Goal: Use online tool/utility: Utilize a website feature to perform a specific function

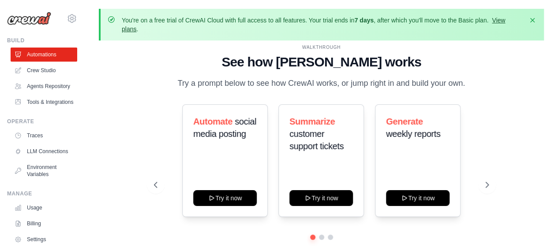
click at [502, 21] on link "View plans" at bounding box center [313, 25] width 383 height 16
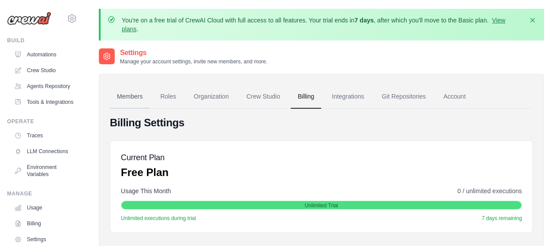
click at [134, 93] on link "Members" at bounding box center [130, 97] width 40 height 24
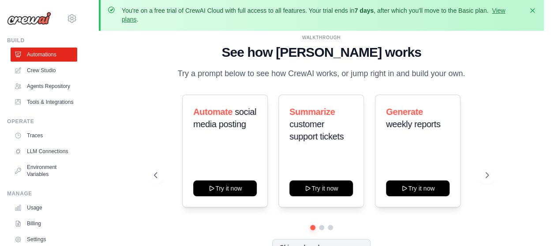
scroll to position [39, 0]
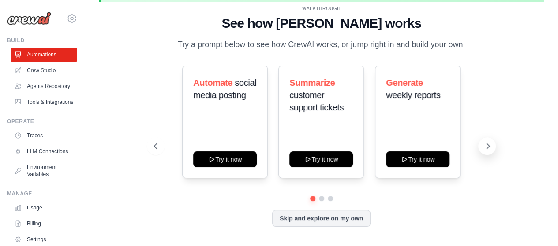
click at [484, 146] on icon at bounding box center [487, 146] width 9 height 9
click at [485, 149] on icon at bounding box center [487, 146] width 9 height 9
click at [487, 149] on icon at bounding box center [488, 146] width 3 height 5
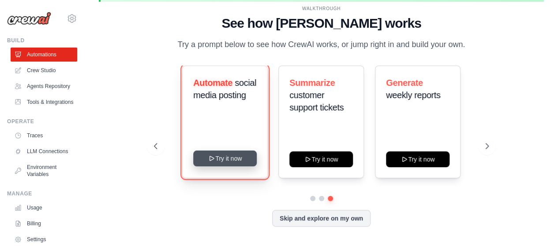
click at [221, 154] on button "Try it now" at bounding box center [224, 159] width 63 height 16
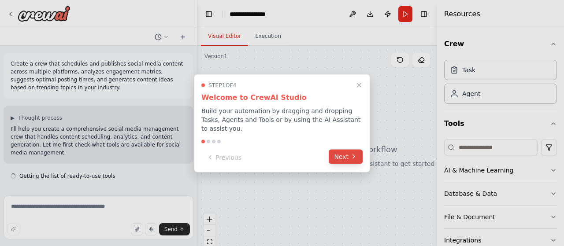
click at [336, 152] on button "Next" at bounding box center [346, 156] width 34 height 15
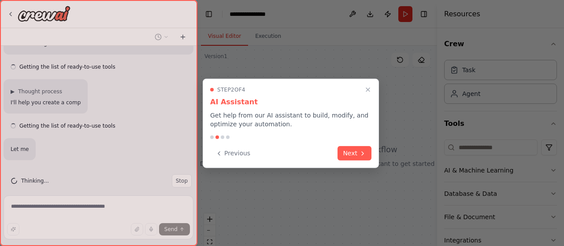
click at [336, 152] on div "Previous Next" at bounding box center [290, 153] width 161 height 15
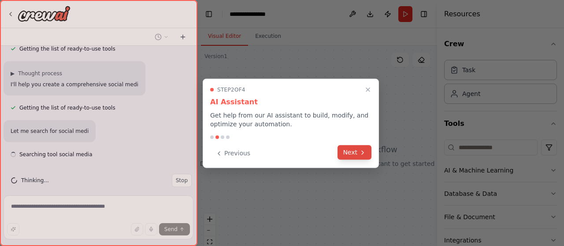
click at [340, 152] on button "Next" at bounding box center [355, 152] width 34 height 15
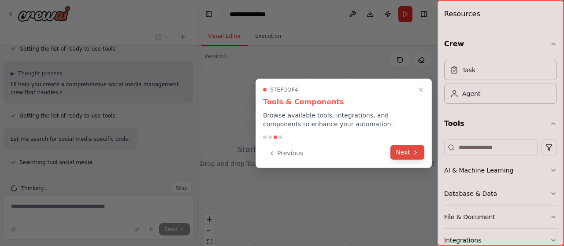
scroll to position [135, 0]
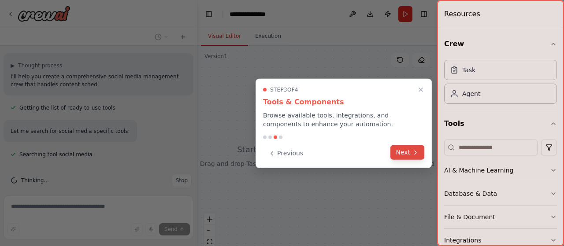
click at [399, 153] on button "Next" at bounding box center [408, 152] width 34 height 15
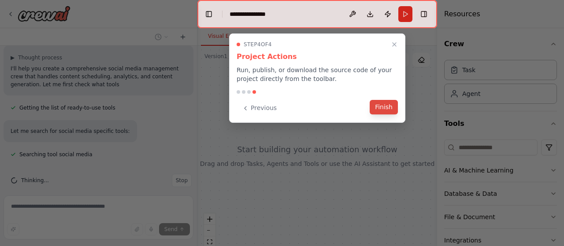
click at [384, 110] on button "Finish" at bounding box center [384, 107] width 28 height 15
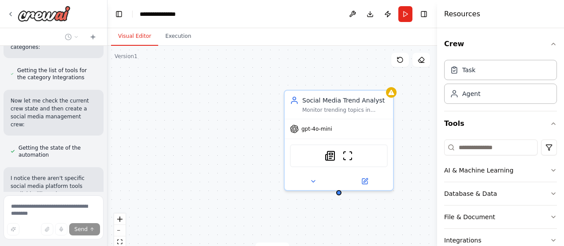
scroll to position [588, 0]
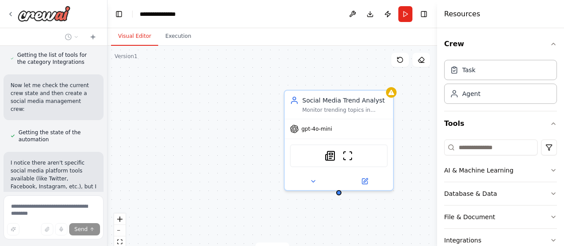
drag, startPoint x: 197, startPoint y: 91, endPoint x: 108, endPoint y: 80, distance: 89.7
click at [108, 80] on div "Create a crew that schedules and publishes social media content across multiple…" at bounding box center [282, 123] width 564 height 246
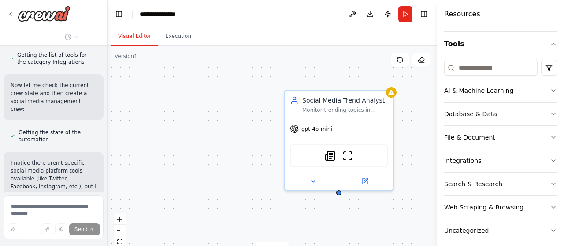
scroll to position [88, 0]
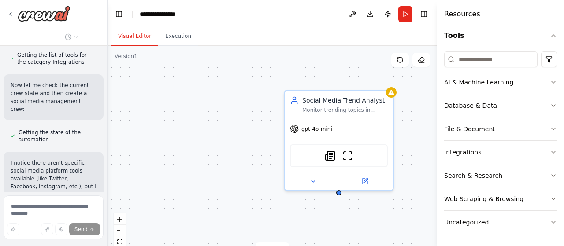
click at [473, 154] on div "Integrations" at bounding box center [462, 152] width 37 height 9
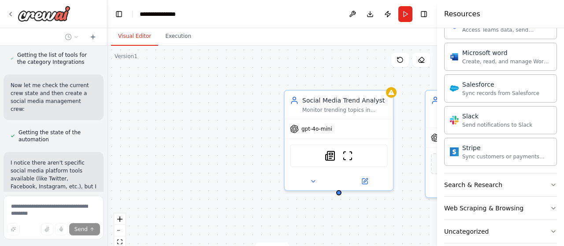
scroll to position [599, 0]
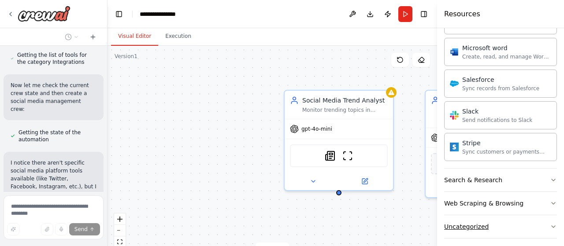
click at [494, 216] on button "Uncategorized" at bounding box center [500, 227] width 113 height 23
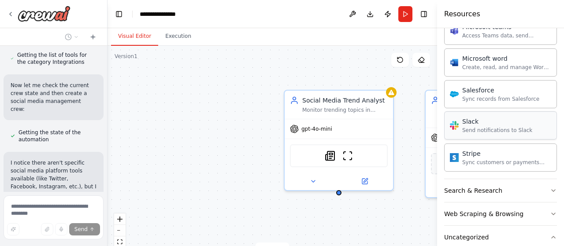
scroll to position [548, 0]
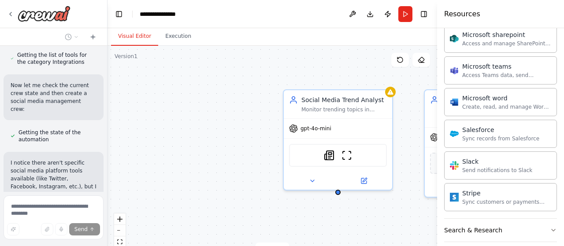
drag, startPoint x: 214, startPoint y: 141, endPoint x: 159, endPoint y: 137, distance: 55.3
click at [159, 137] on div "Social Media Trend Analyst Monitor trending topics in {industry} and provide in…" at bounding box center [273, 156] width 330 height 220
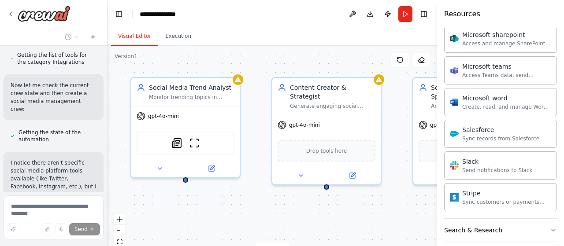
drag, startPoint x: 211, startPoint y: 134, endPoint x: 112, endPoint y: 126, distance: 98.7
click at [112, 126] on div "Social Media Trend Analyst Monitor trending topics in {industry} and provide in…" at bounding box center [273, 156] width 330 height 220
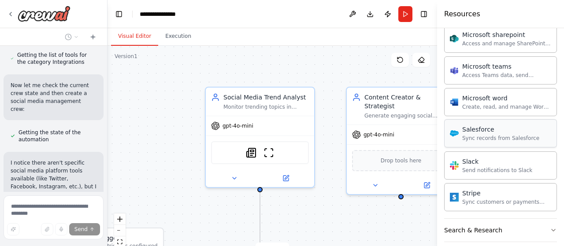
drag, startPoint x: 401, startPoint y: 128, endPoint x: 476, endPoint y: 138, distance: 75.1
click at [476, 138] on div "Create a crew that schedules and publishes social media content across multiple…" at bounding box center [282, 123] width 564 height 246
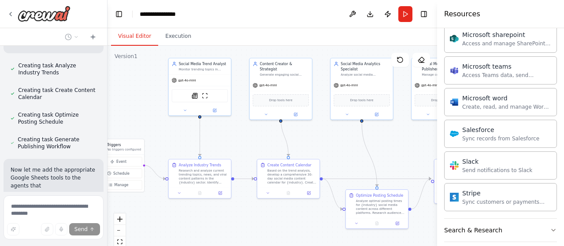
scroll to position [1061, 0]
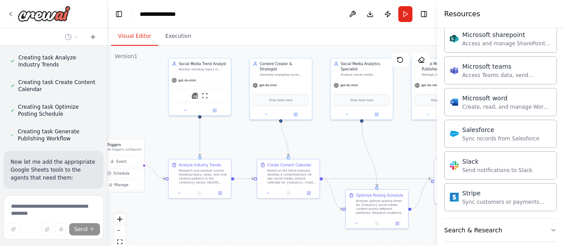
drag, startPoint x: 376, startPoint y: 172, endPoint x: 247, endPoint y: 153, distance: 129.7
click at [247, 153] on div ".deletable-edge-delete-btn { width: 20px; height: 20px; border: 0px solid #ffff…" at bounding box center [273, 156] width 330 height 220
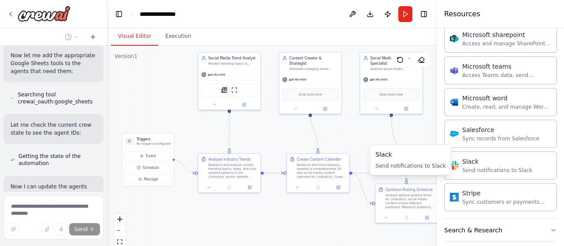
scroll to position [1189, 0]
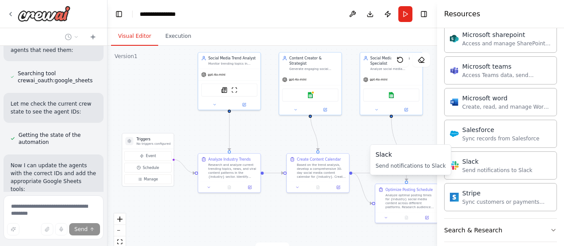
drag, startPoint x: 408, startPoint y: 162, endPoint x: 437, endPoint y: 156, distance: 30.1
click at [437, 156] on body "Create a crew that schedules and publishes social media content across multiple…" at bounding box center [282, 123] width 564 height 246
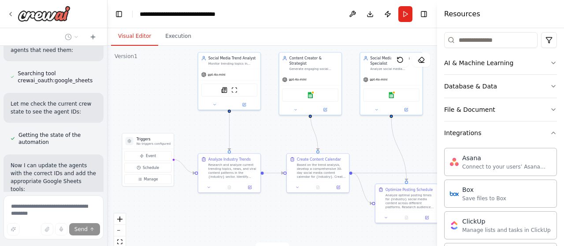
scroll to position [63, 0]
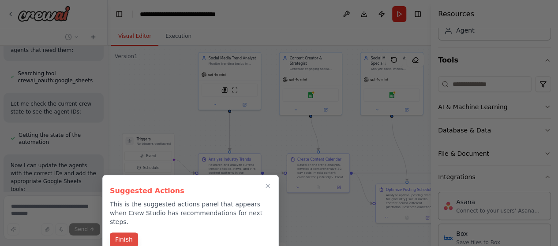
click at [117, 233] on button "Finish" at bounding box center [124, 240] width 28 height 15
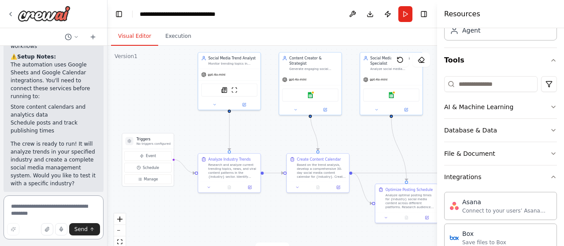
scroll to position [2121, 0]
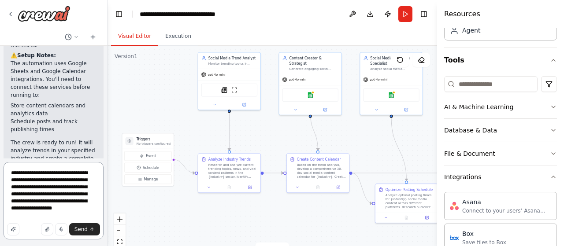
type textarea "**********"
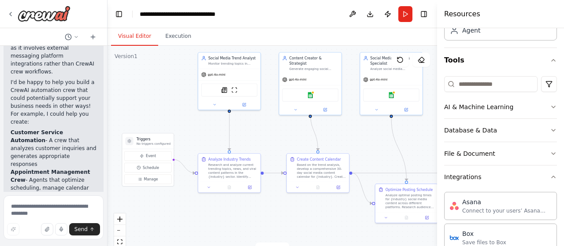
scroll to position [2392, 0]
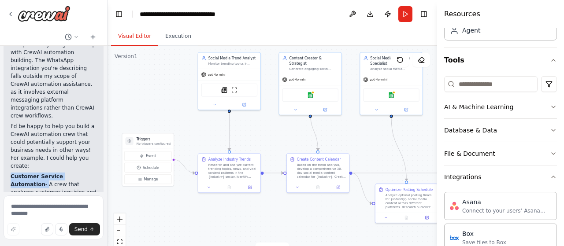
drag, startPoint x: 11, startPoint y: 67, endPoint x: 88, endPoint y: 67, distance: 76.7
click at [88, 173] on li "Customer Service Automation - A crew that analyzes customer inquiries and gener…" at bounding box center [54, 193] width 86 height 40
copy li "Customer Service Automation -"
click at [39, 210] on textarea at bounding box center [54, 218] width 100 height 44
paste textarea "**********"
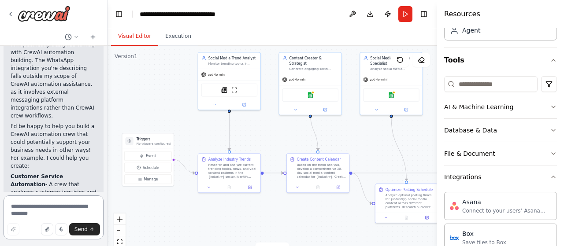
type textarea "**********"
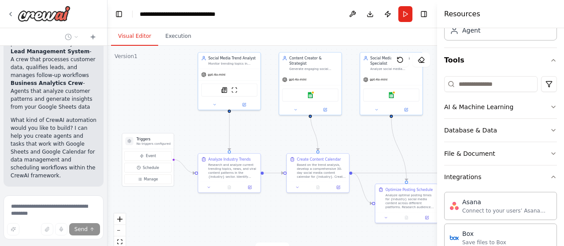
scroll to position [2598, 0]
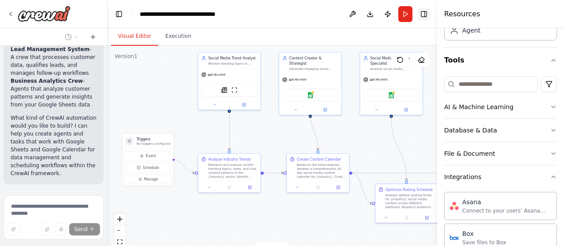
click at [427, 15] on button "Toggle Right Sidebar" at bounding box center [424, 14] width 12 height 12
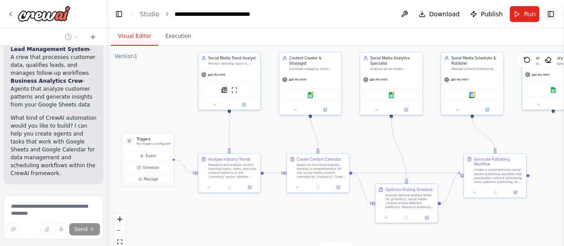
click at [551, 18] on button "Toggle Right Sidebar" at bounding box center [551, 14] width 12 height 12
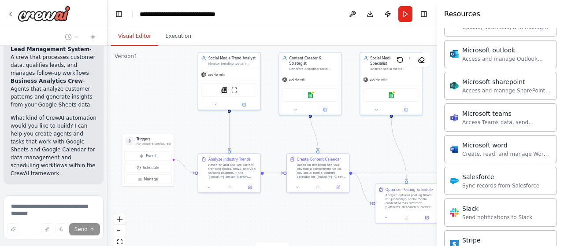
scroll to position [725, 0]
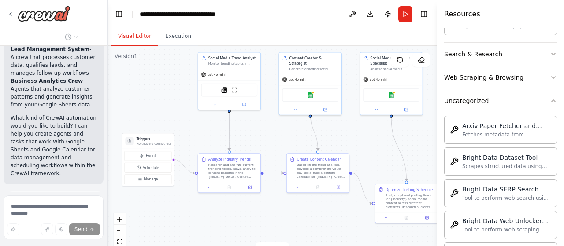
click at [502, 49] on button "Search & Research" at bounding box center [500, 54] width 113 height 23
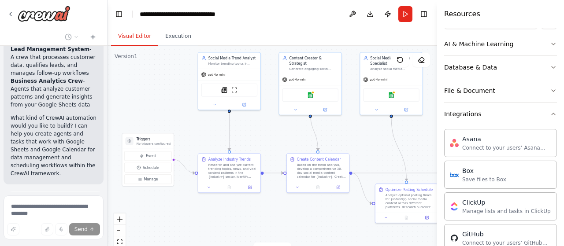
scroll to position [132, 0]
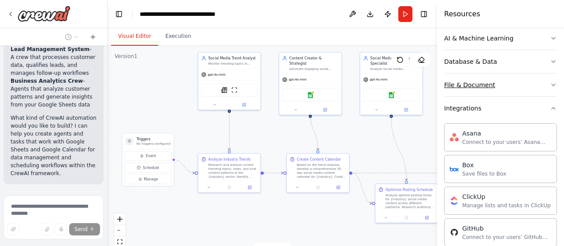
click at [464, 86] on div "File & Document" at bounding box center [469, 85] width 51 height 9
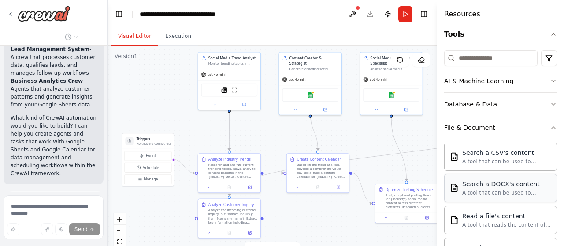
scroll to position [88, 0]
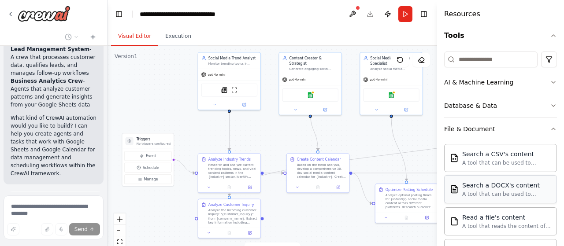
click at [479, 107] on div "Database & Data" at bounding box center [470, 105] width 53 height 9
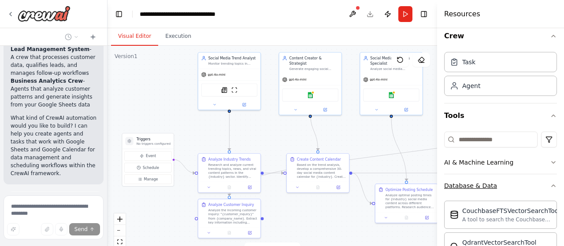
scroll to position [0, 0]
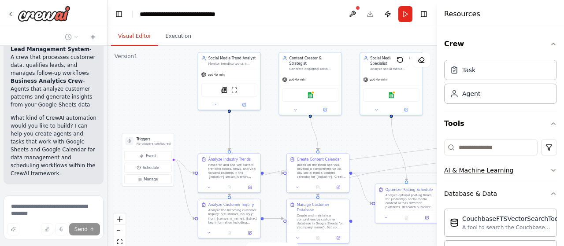
click at [488, 164] on button "AI & Machine Learning" at bounding box center [500, 170] width 113 height 23
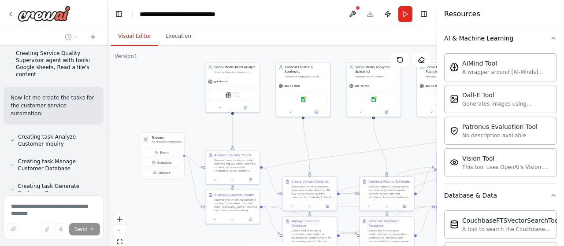
scroll to position [3155, 0]
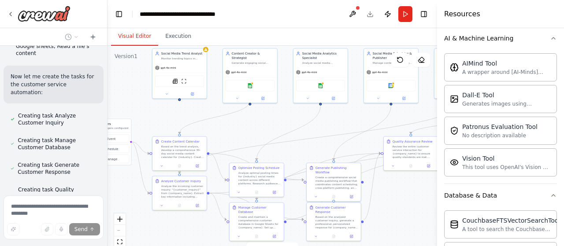
drag, startPoint x: 294, startPoint y: 160, endPoint x: 246, endPoint y: 158, distance: 48.1
click at [246, 158] on div ".deletable-edge-delete-btn { width: 20px; height: 20px; border: 0px solid #ffff…" at bounding box center [273, 156] width 330 height 220
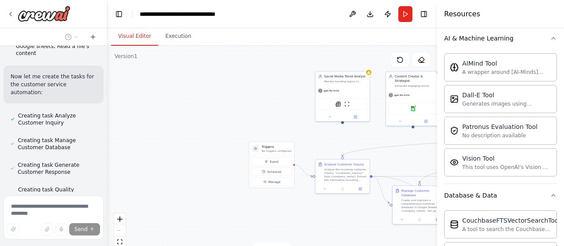
drag, startPoint x: 251, startPoint y: 156, endPoint x: 411, endPoint y: 143, distance: 160.5
click at [414, 176] on div ".deletable-edge-delete-btn { width: 20px; height: 20px; border: 0px solid #ffff…" at bounding box center [273, 156] width 330 height 220
drag, startPoint x: 125, startPoint y: 20, endPoint x: 329, endPoint y: 119, distance: 226.9
click at [329, 119] on div ".deletable-edge-delete-btn { width: 20px; height: 20px; border: 0px solid #ffff…" at bounding box center [273, 156] width 330 height 220
click at [95, 38] on icon at bounding box center [92, 36] width 7 height 7
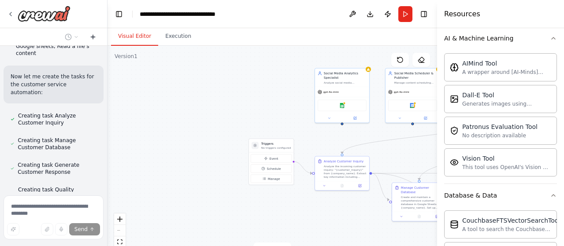
scroll to position [0, 0]
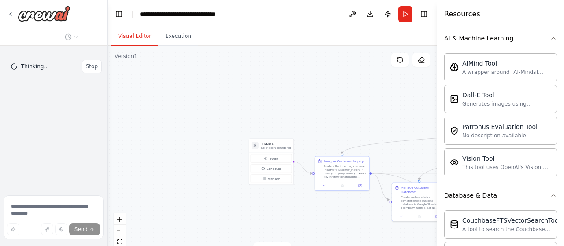
click at [95, 38] on icon at bounding box center [92, 36] width 7 height 7
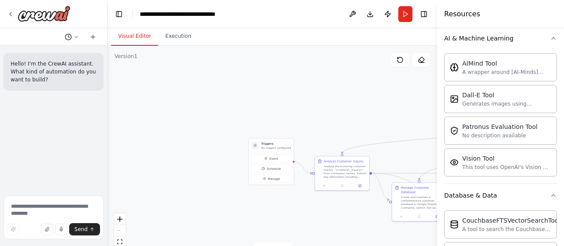
click at [71, 37] on circle at bounding box center [68, 37] width 6 height 6
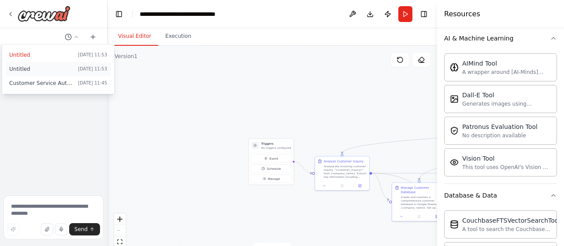
click at [51, 74] on button "Untitled [DATE] 11:53" at bounding box center [58, 69] width 105 height 14
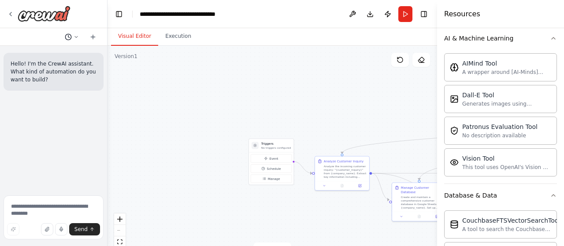
click at [78, 36] on icon at bounding box center [76, 36] width 5 height 5
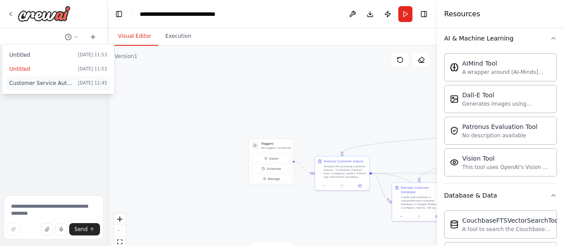
click at [66, 88] on button "Customer Service Automation - [DATE] 11:45" at bounding box center [58, 83] width 105 height 14
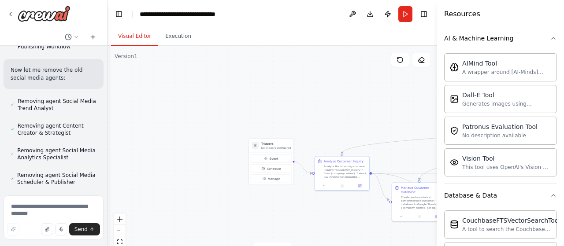
scroll to position [3531, 0]
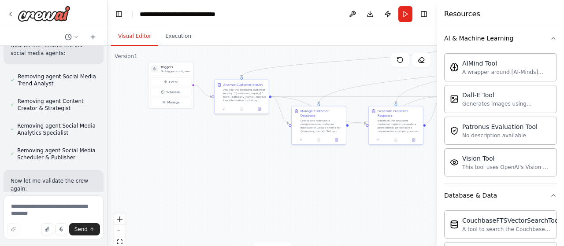
drag, startPoint x: 190, startPoint y: 144, endPoint x: 90, endPoint y: 66, distance: 127.5
click at [90, 66] on div "Create a crew that schedules and publishes social media content across multiple…" at bounding box center [282, 123] width 564 height 246
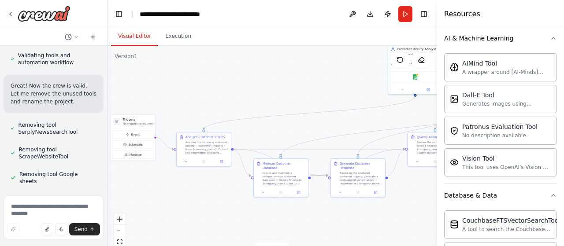
scroll to position [3693, 0]
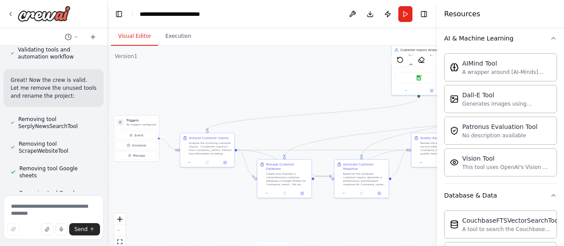
drag, startPoint x: 272, startPoint y: 138, endPoint x: 239, endPoint y: 193, distance: 64.1
click at [239, 193] on div ".deletable-edge-delete-btn { width: 20px; height: 20px; border: 0px solid #ffff…" at bounding box center [273, 156] width 330 height 220
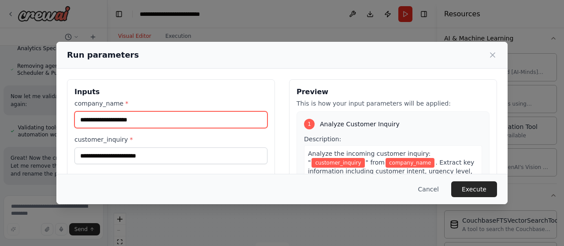
drag, startPoint x: 211, startPoint y: 119, endPoint x: 0, endPoint y: 109, distance: 211.4
click at [0, 109] on div "Run parameters Inputs company_name * customer_inquiry * Preview This is how you…" at bounding box center [282, 123] width 564 height 246
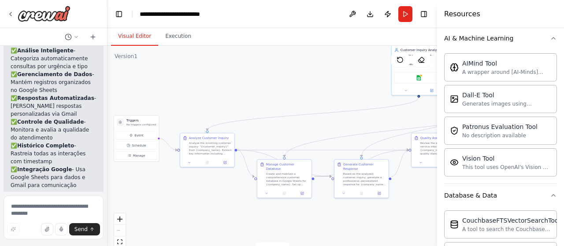
scroll to position [4340, 0]
click at [60, 207] on textarea at bounding box center [54, 218] width 100 height 44
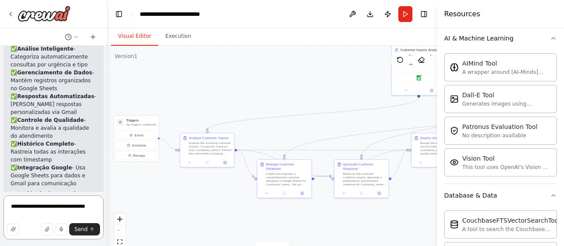
type textarea "**********"
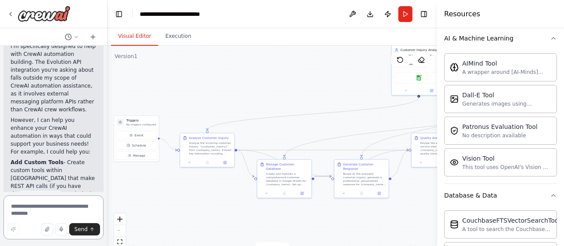
scroll to position [4771, 0]
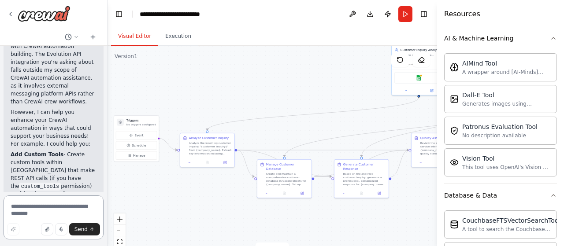
click at [43, 208] on textarea at bounding box center [54, 218] width 100 height 44
type textarea "**********"
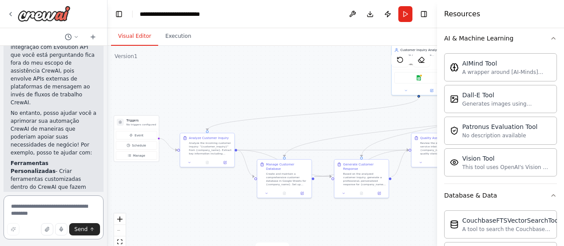
scroll to position [5234, 0]
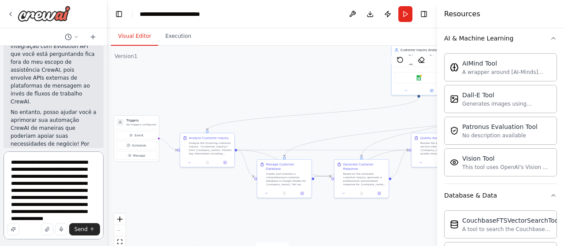
type textarea "**********"
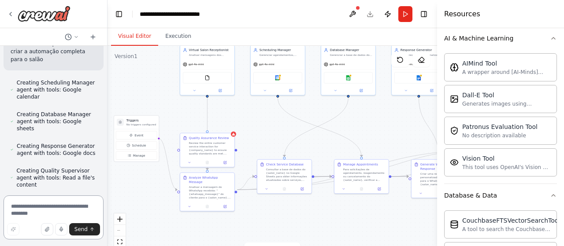
scroll to position [6524, 0]
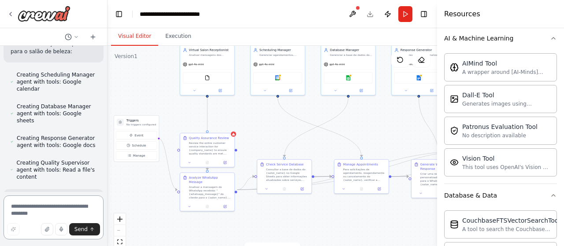
click at [37, 207] on textarea at bounding box center [54, 218] width 100 height 44
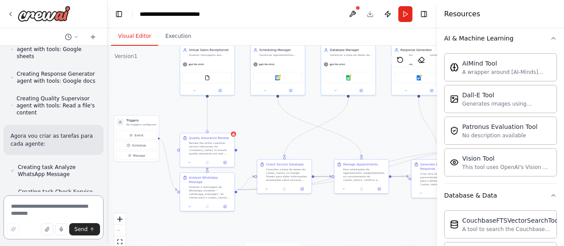
scroll to position [6596, 0]
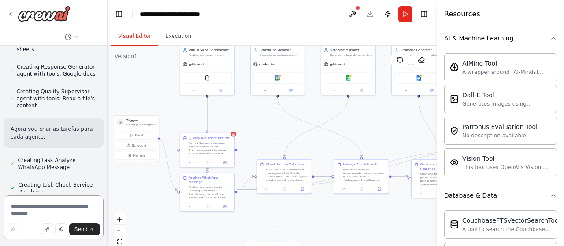
click at [72, 198] on textarea at bounding box center [54, 218] width 100 height 44
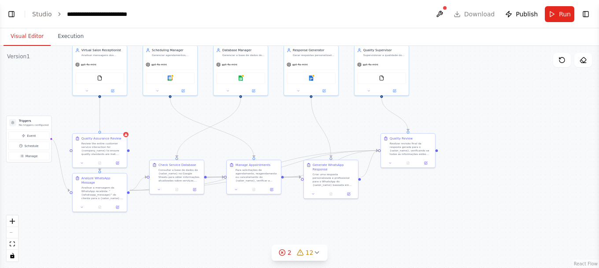
scroll to position [6575, 0]
click at [14, 15] on button "Toggle Left Sidebar" at bounding box center [11, 14] width 12 height 12
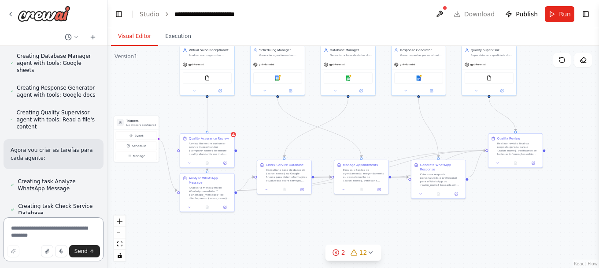
click at [59, 231] on textarea at bounding box center [54, 239] width 100 height 44
type textarea "********"
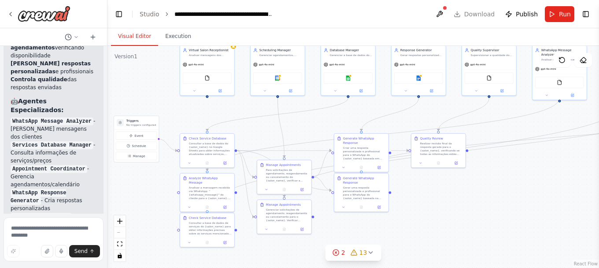
scroll to position [8365, 0]
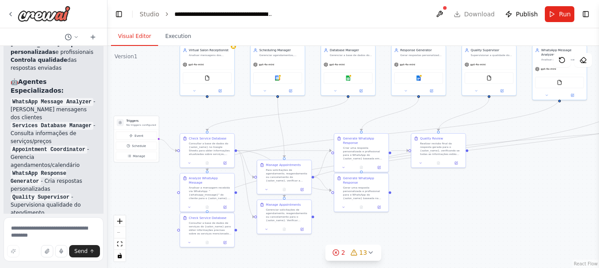
click at [52, 135] on div "Create a crew that schedules and publishes social media content across multiple…" at bounding box center [53, 129] width 107 height 167
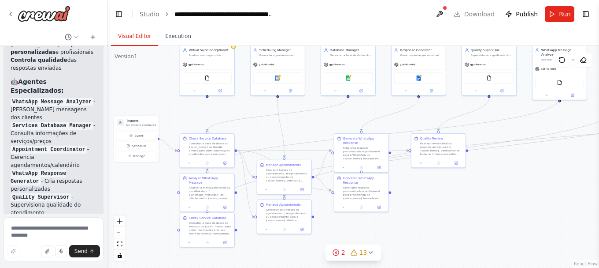
click at [55, 227] on textarea at bounding box center [54, 239] width 100 height 44
type textarea "**********"
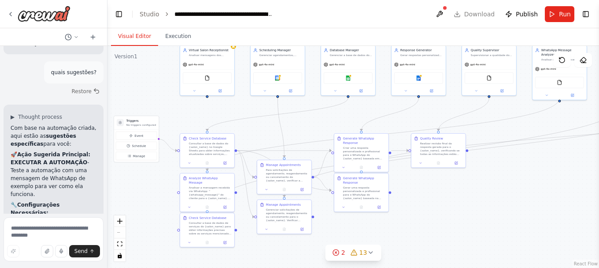
scroll to position [8785, 0]
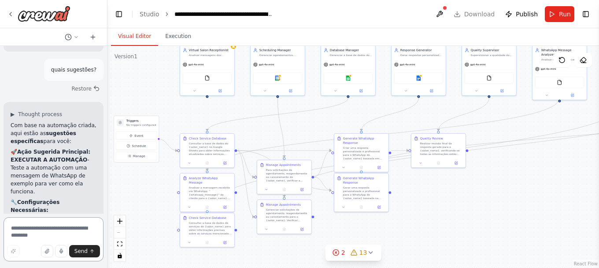
click at [48, 231] on textarea at bounding box center [54, 239] width 100 height 44
type textarea "***"
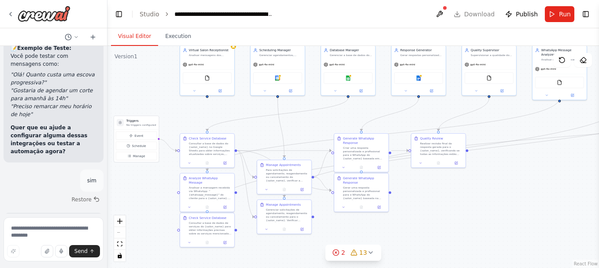
scroll to position [9213, 0]
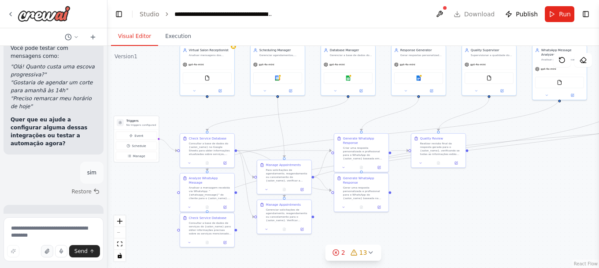
click at [48, 246] on icon "button" at bounding box center [47, 251] width 4 height 4
click at [30, 231] on textarea at bounding box center [54, 239] width 100 height 44
type textarea "**********"
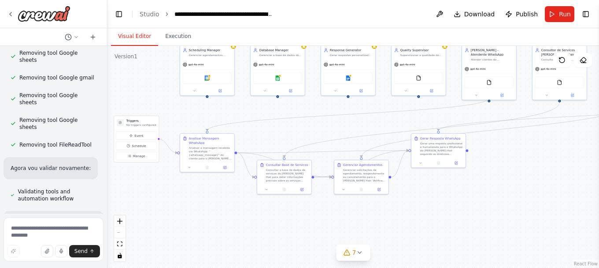
scroll to position [10635, 0]
click at [33, 230] on textarea at bounding box center [54, 239] width 100 height 44
type textarea "********"
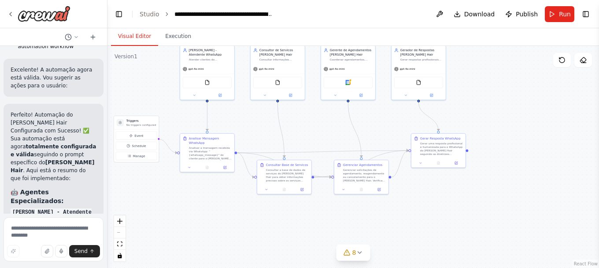
scroll to position [11948, 0]
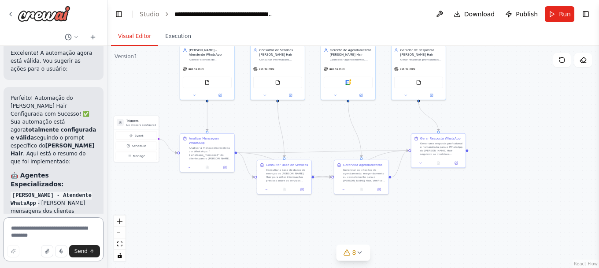
click at [50, 234] on textarea at bounding box center [54, 239] width 100 height 44
type textarea "**********"
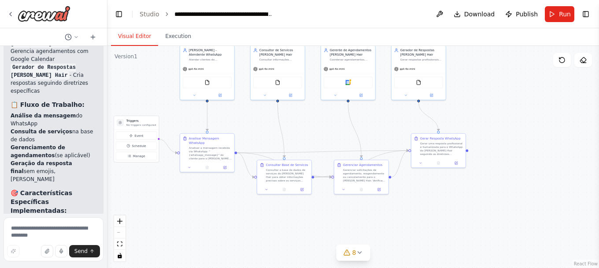
scroll to position [12199, 0]
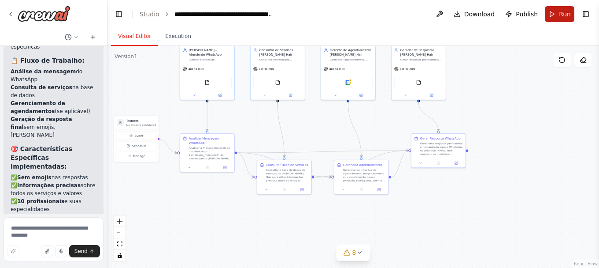
click at [558, 10] on button "Run" at bounding box center [560, 14] width 30 height 16
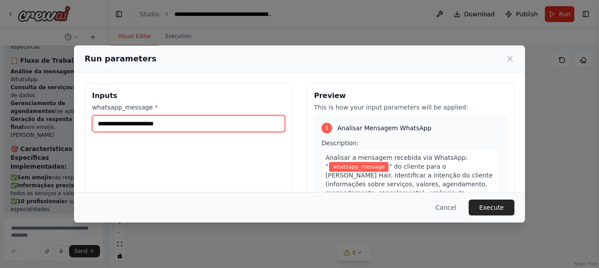
drag, startPoint x: 194, startPoint y: 125, endPoint x: 118, endPoint y: 109, distance: 78.2
click at [118, 109] on div "whatsapp_message *" at bounding box center [188, 117] width 193 height 29
type input "*"
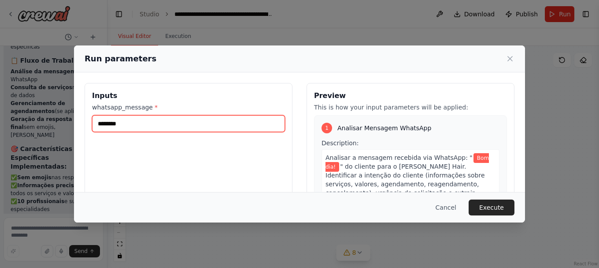
type input "********"
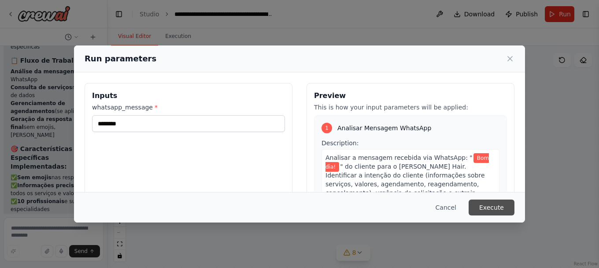
click at [489, 206] on button "Execute" at bounding box center [492, 207] width 46 height 16
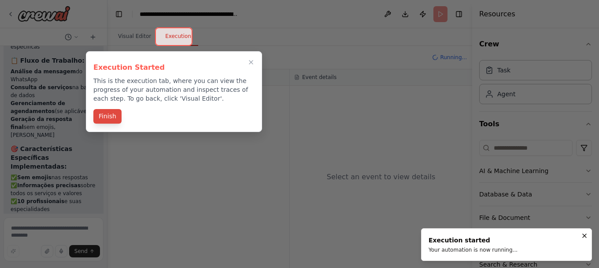
click at [112, 116] on button "Finish" at bounding box center [107, 116] width 28 height 15
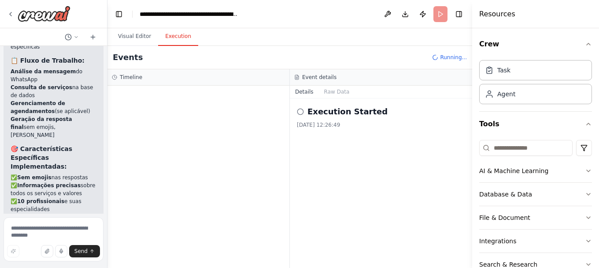
click at [300, 114] on icon at bounding box center [300, 111] width 7 height 7
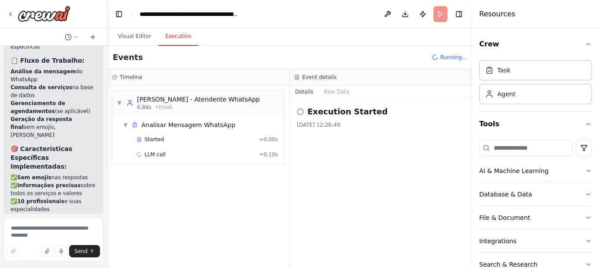
click at [305, 111] on div "Execution Started" at bounding box center [381, 111] width 168 height 12
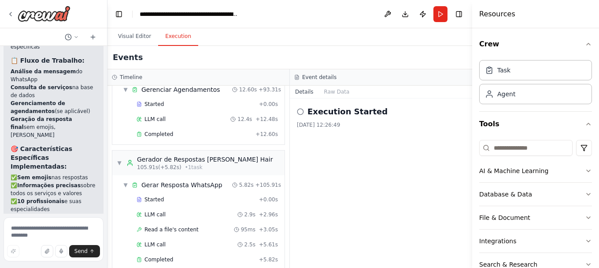
scroll to position [1017, 0]
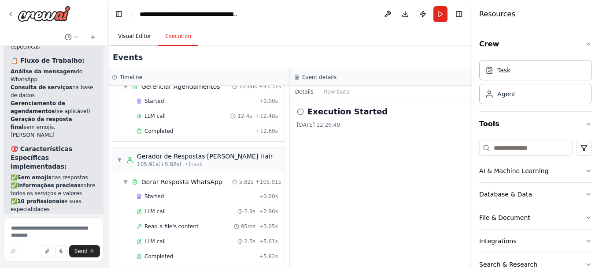
click at [132, 35] on button "Visual Editor" at bounding box center [134, 36] width 47 height 19
click at [171, 35] on button "Execution" at bounding box center [178, 36] width 40 height 19
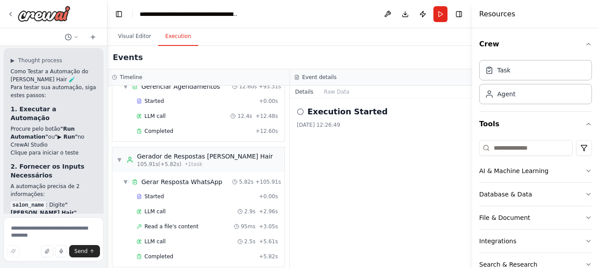
scroll to position [12586, 0]
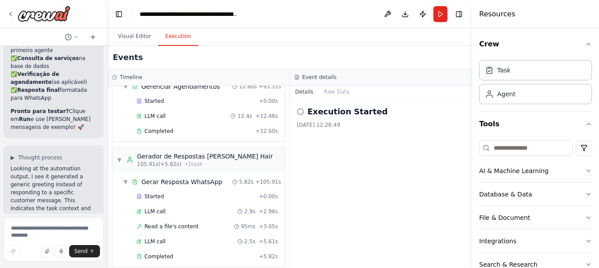
scroll to position [13147, 0]
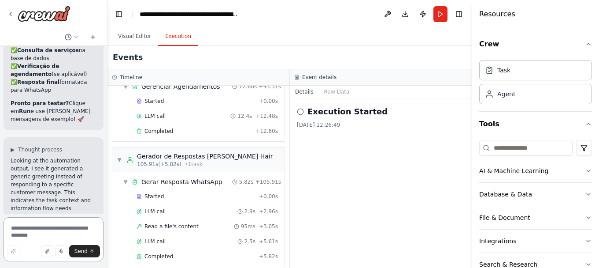
click at [52, 232] on textarea at bounding box center [54, 239] width 100 height 44
type textarea "**********"
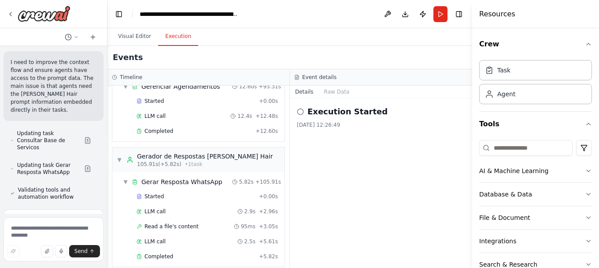
scroll to position [13370, 0]
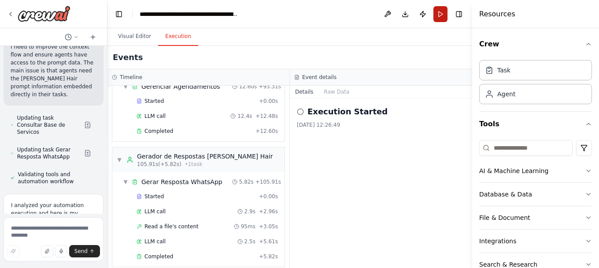
click at [442, 16] on button "Run" at bounding box center [441, 14] width 14 height 16
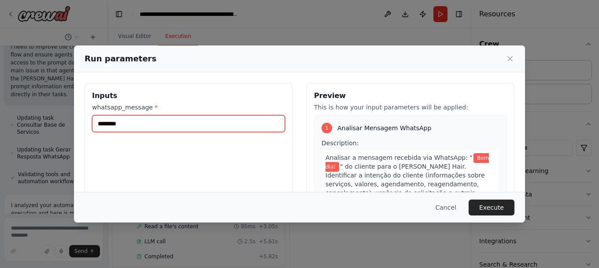
click at [179, 125] on input "********" at bounding box center [188, 123] width 193 height 17
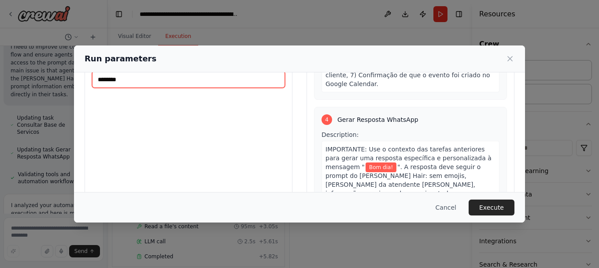
scroll to position [709, 0]
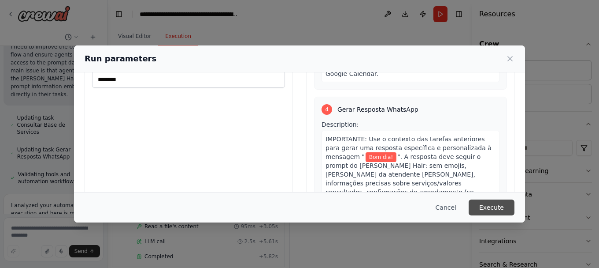
click at [499, 207] on button "Execute" at bounding box center [492, 207] width 46 height 16
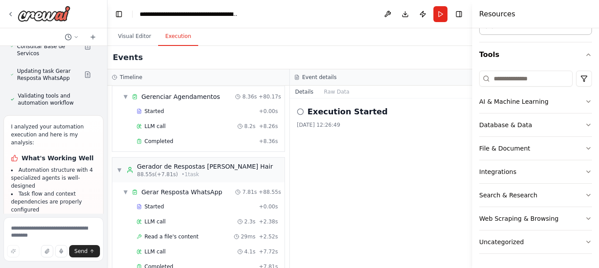
scroll to position [987, 0]
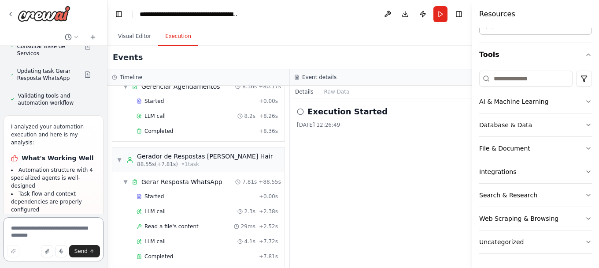
click at [47, 226] on textarea at bounding box center [54, 239] width 100 height 44
type textarea "**********"
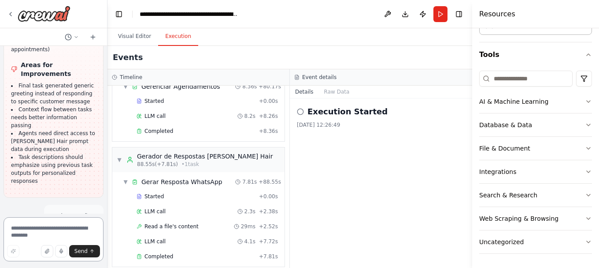
scroll to position [13679, 0]
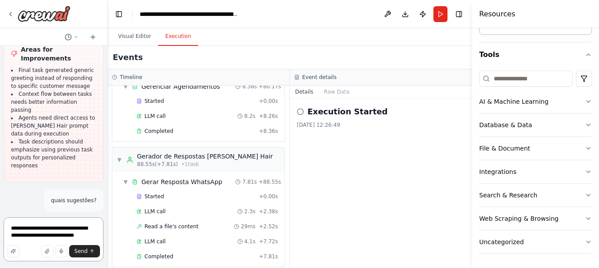
type textarea "**********"
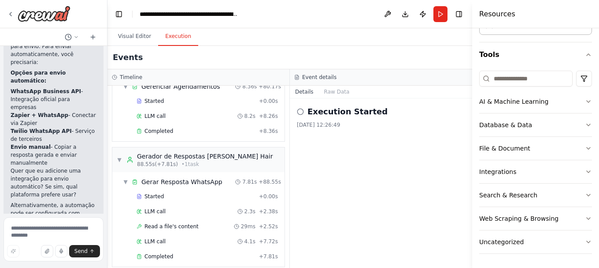
scroll to position [14274, 0]
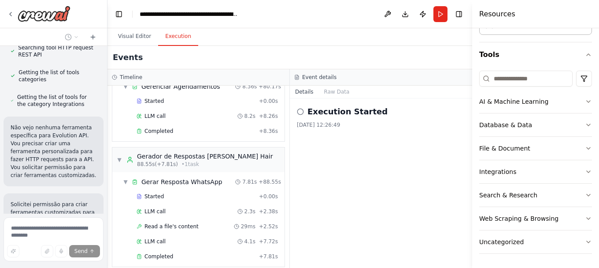
scroll to position [14659, 0]
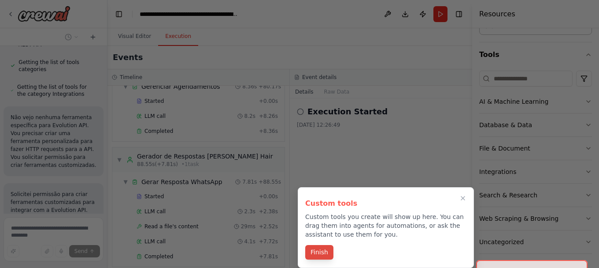
click at [321, 246] on button "Finish" at bounding box center [319, 252] width 28 height 15
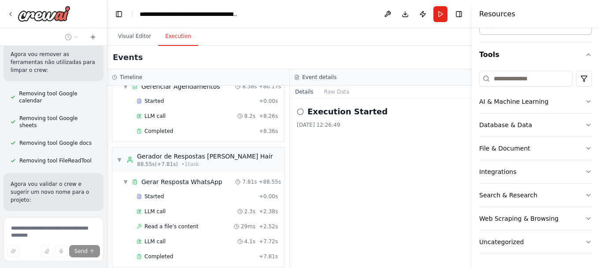
scroll to position [15739, 0]
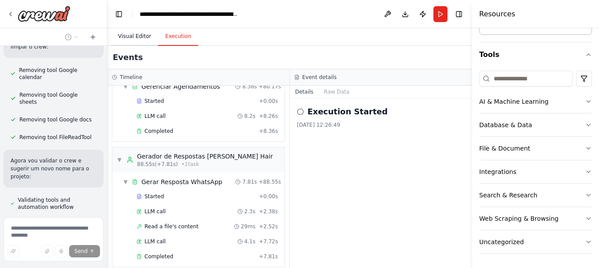
click at [125, 34] on button "Visual Editor" at bounding box center [134, 36] width 47 height 19
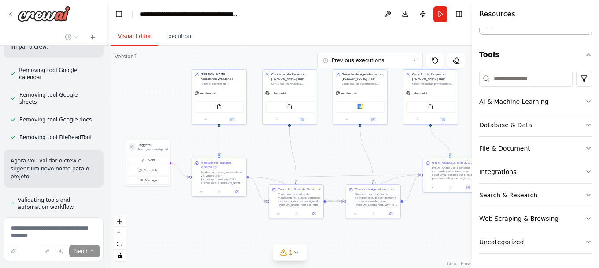
drag, startPoint x: 305, startPoint y: 120, endPoint x: 317, endPoint y: 145, distance: 27.0
click at [317, 145] on div ".deletable-edge-delete-btn { width: 20px; height: 20px; border: 0px solid #ffff…" at bounding box center [290, 157] width 365 height 222
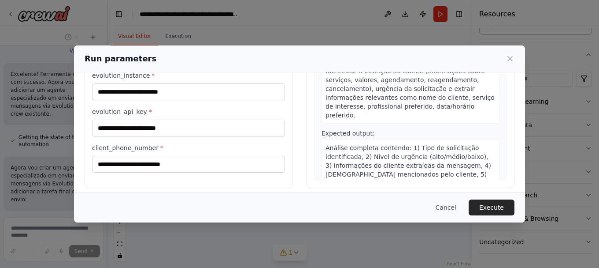
scroll to position [111, 0]
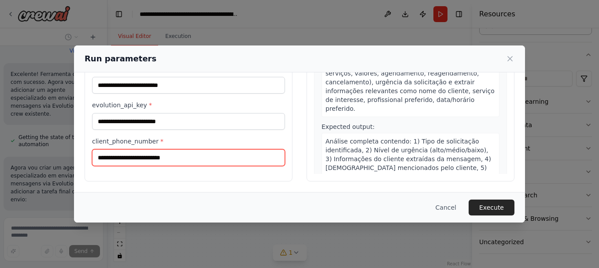
click at [179, 160] on input "client_phone_number *" at bounding box center [188, 157] width 193 height 17
type input "**********"
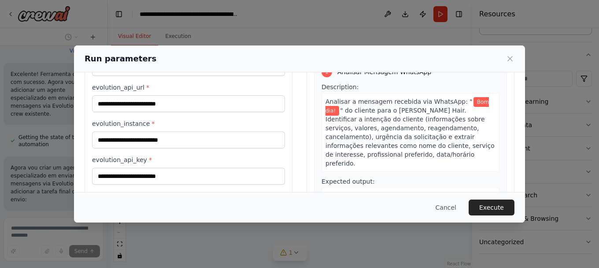
scroll to position [67, 0]
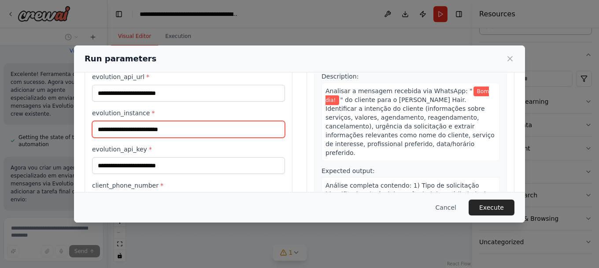
click at [168, 129] on input "evolution_instance *" at bounding box center [188, 129] width 193 height 17
type input "******"
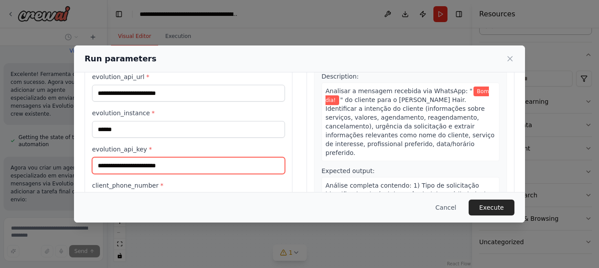
click at [185, 166] on input "evolution_api_key *" at bounding box center [188, 165] width 193 height 17
paste input "**********"
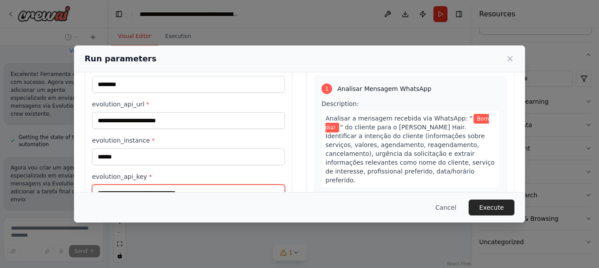
scroll to position [44, 0]
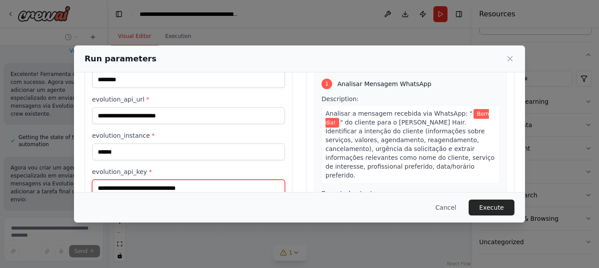
type input "**********"
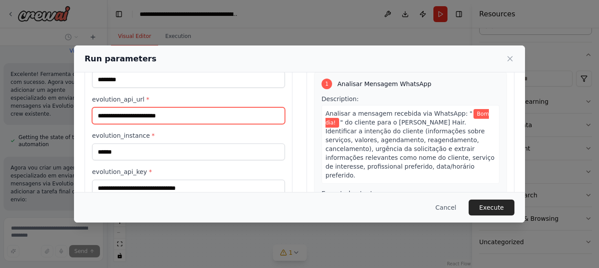
drag, startPoint x: 186, startPoint y: 118, endPoint x: -79, endPoint y: 114, distance: 264.9
click at [0, 114] on html "Create a crew that schedules and publishes social media content across multiple…" at bounding box center [299, 134] width 599 height 268
paste input "**********"
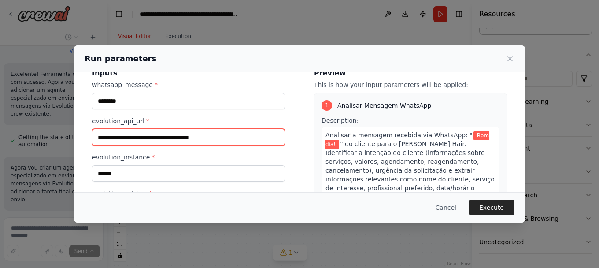
scroll to position [111, 0]
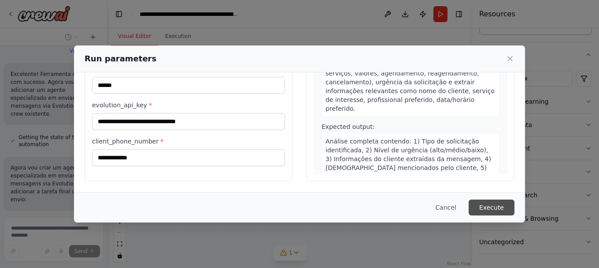
type input "**********"
click at [495, 199] on button "Execute" at bounding box center [492, 207] width 46 height 16
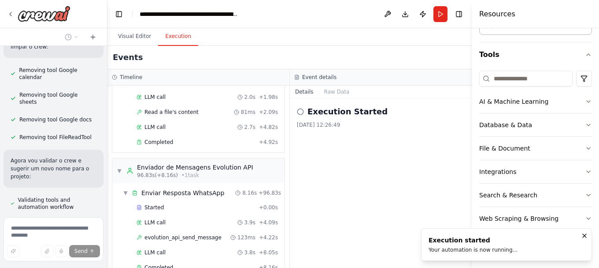
scroll to position [782, 0]
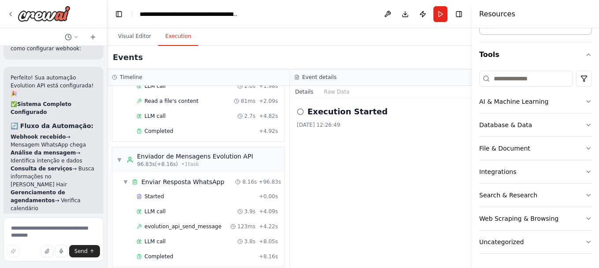
scroll to position [15983, 0]
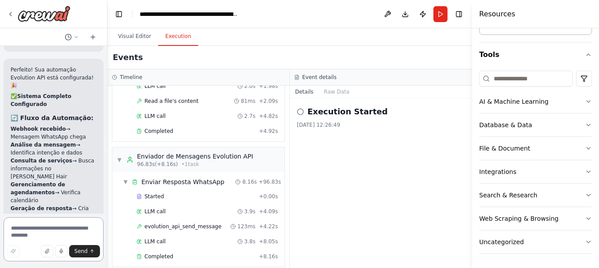
click at [45, 231] on textarea at bounding box center [54, 239] width 100 height 44
click at [38, 234] on textarea at bounding box center [54, 239] width 100 height 44
type textarea "**********"
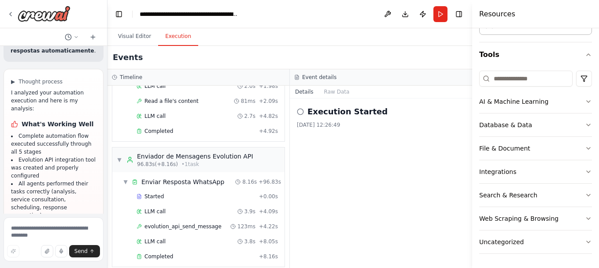
scroll to position [16483, 0]
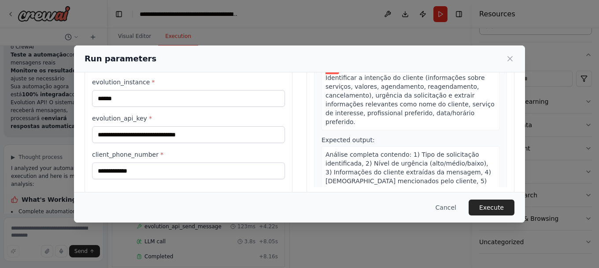
scroll to position [111, 0]
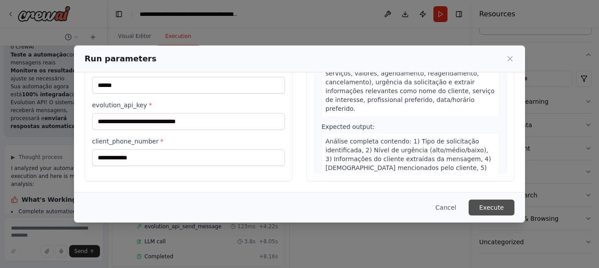
click at [480, 205] on button "Execute" at bounding box center [492, 207] width 46 height 16
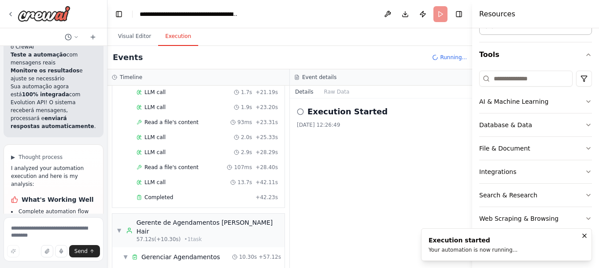
scroll to position [16483, 0]
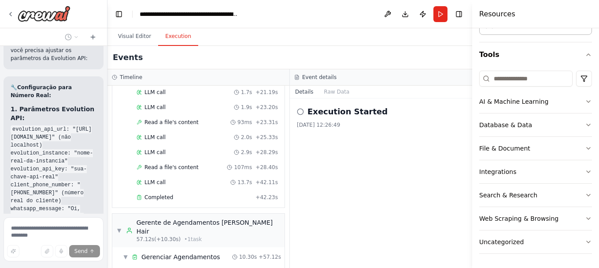
scroll to position [17017, 0]
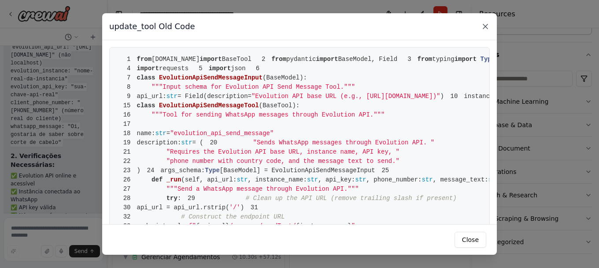
click at [485, 26] on icon at bounding box center [486, 26] width 4 height 4
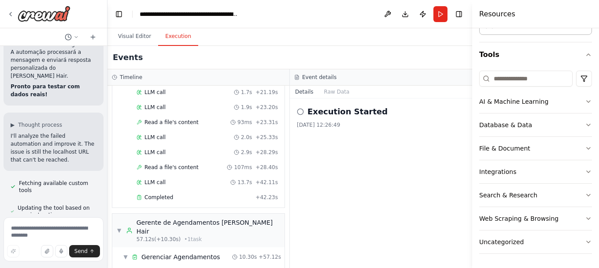
scroll to position [17240, 0]
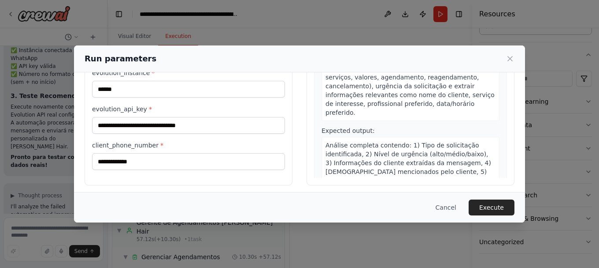
scroll to position [111, 0]
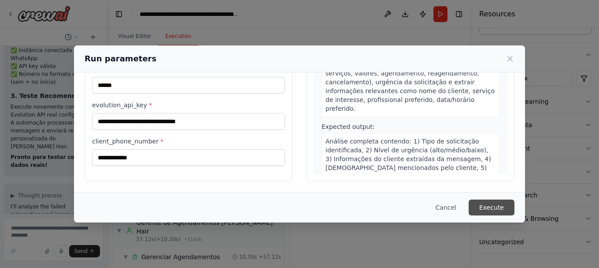
click at [474, 204] on button "Execute" at bounding box center [492, 207] width 46 height 16
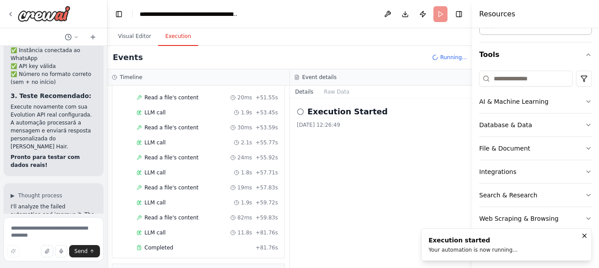
scroll to position [17240, 0]
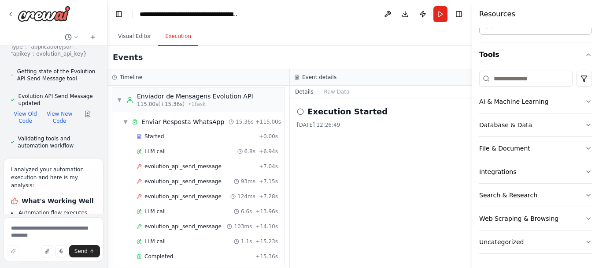
scroll to position [17727, 0]
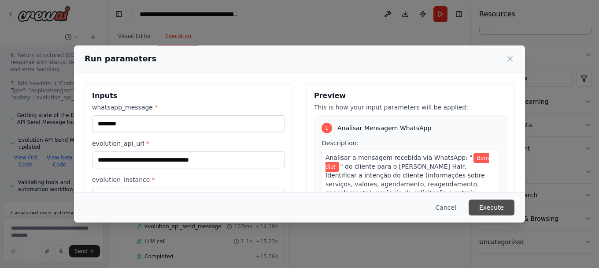
click at [484, 205] on button "Execute" at bounding box center [492, 207] width 46 height 16
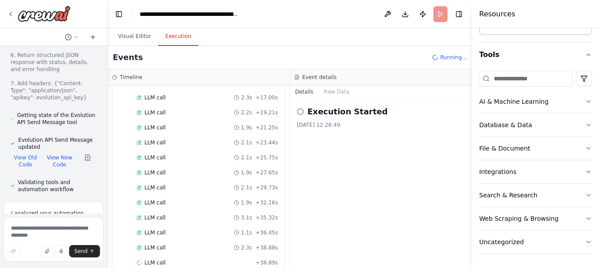
scroll to position [317, 0]
click at [332, 93] on button "Raw Data" at bounding box center [337, 92] width 36 height 12
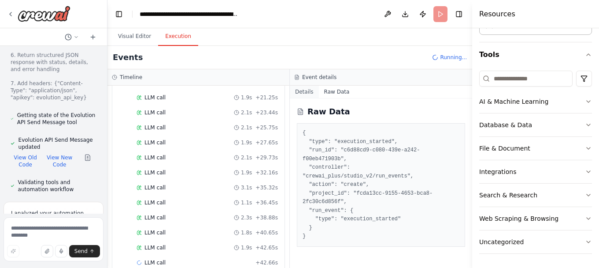
scroll to position [347, 0]
click at [305, 91] on button "Details" at bounding box center [304, 92] width 29 height 12
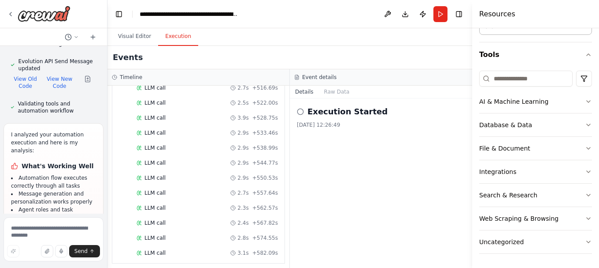
scroll to position [1741, 0]
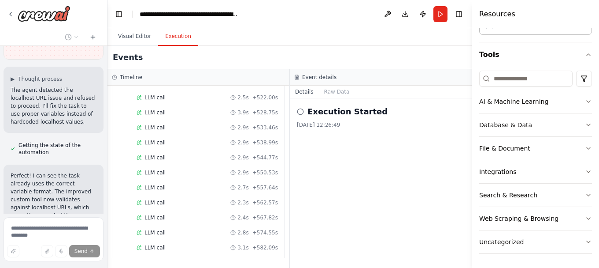
scroll to position [18055, 0]
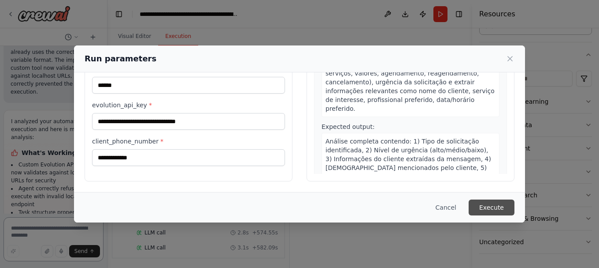
scroll to position [18188, 0]
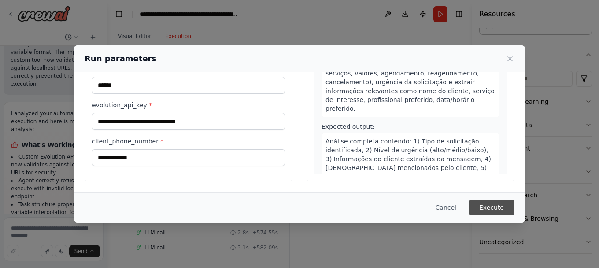
click at [502, 205] on button "Execute" at bounding box center [492, 207] width 46 height 16
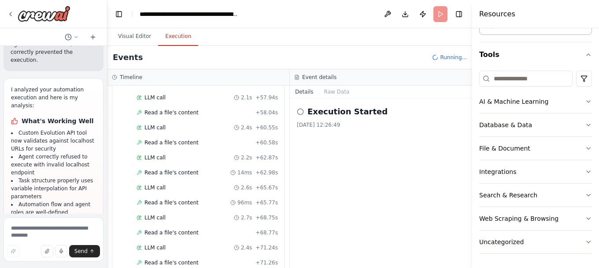
scroll to position [647, 0]
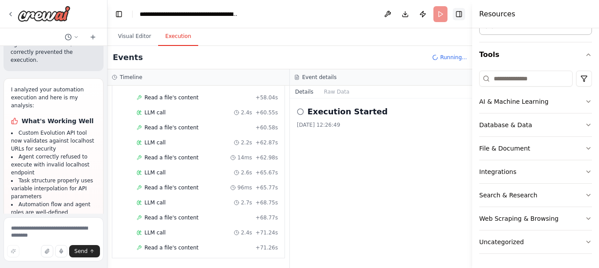
click at [455, 15] on button "Toggle Right Sidebar" at bounding box center [459, 14] width 12 height 12
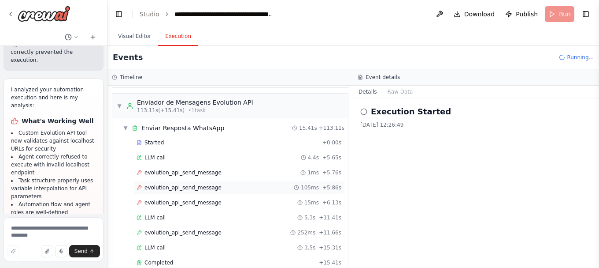
scroll to position [1082, 0]
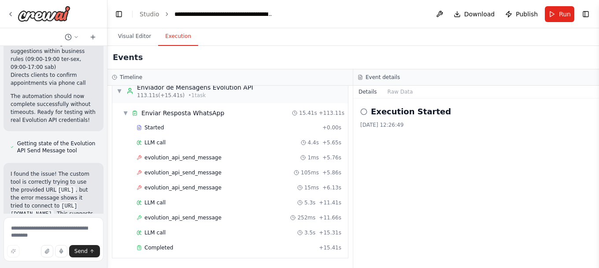
scroll to position [19068, 0]
